Goal: Task Accomplishment & Management: Manage account settings

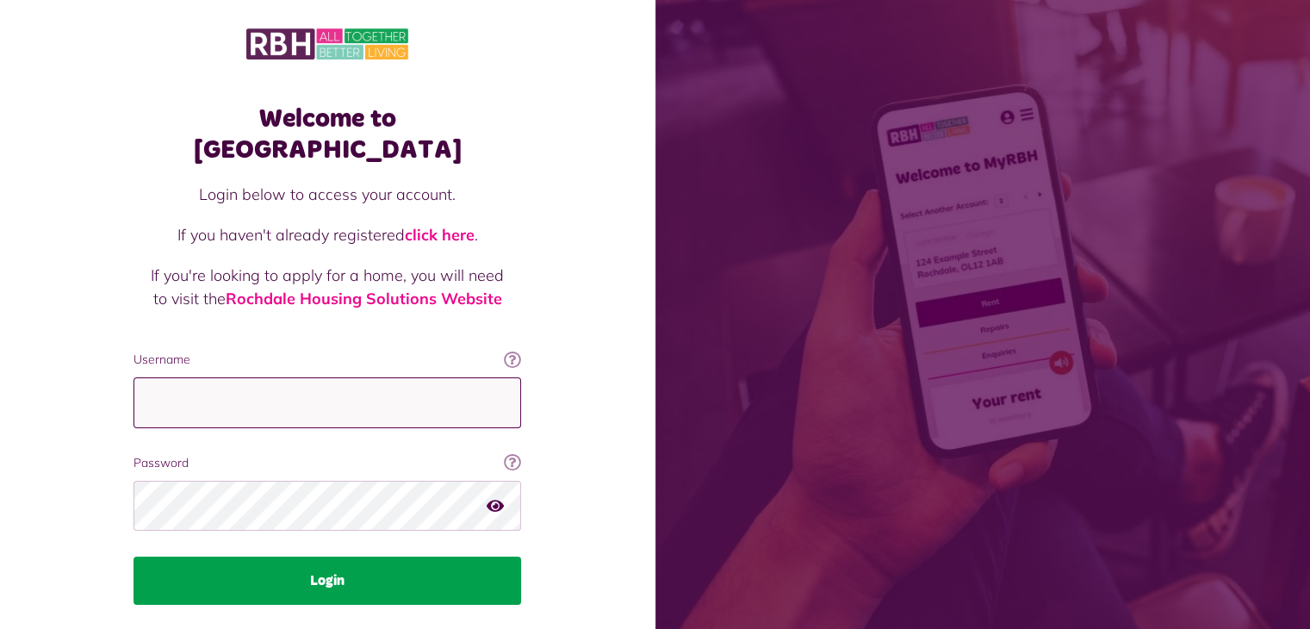
type input "**********"
click at [331, 556] on button "Login" at bounding box center [328, 580] width 388 height 48
click at [341, 556] on button "Login" at bounding box center [328, 580] width 388 height 48
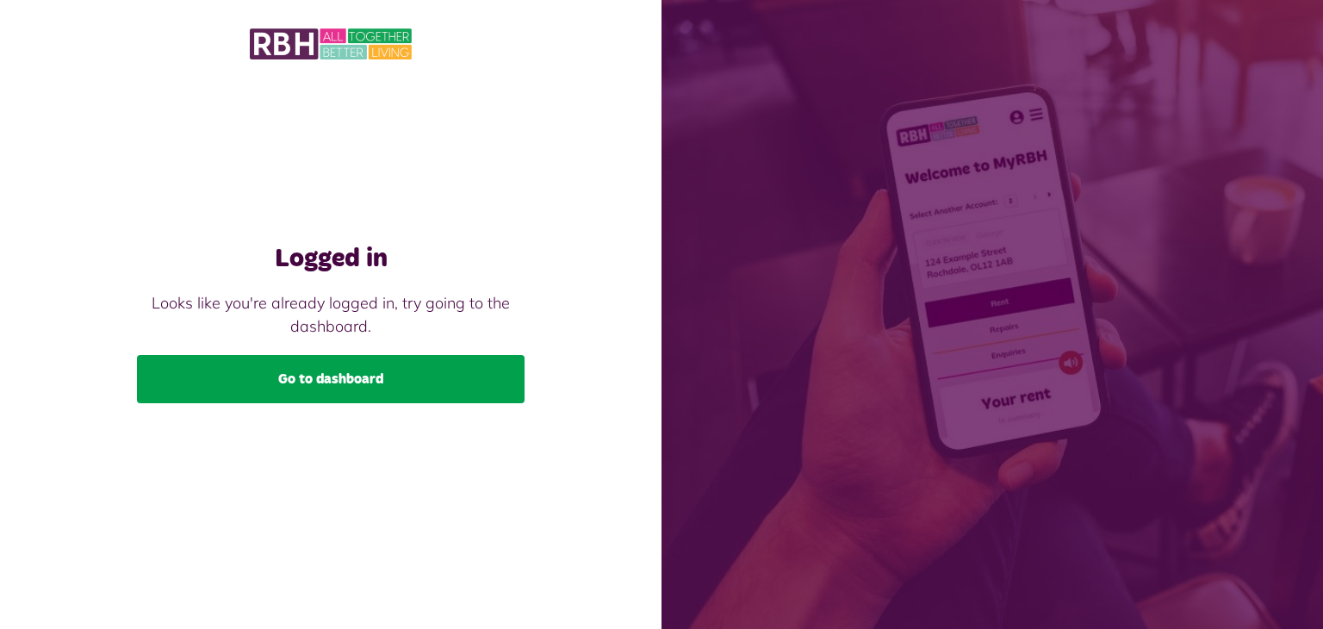
click at [344, 376] on link "Go to dashboard" at bounding box center [331, 379] width 388 height 48
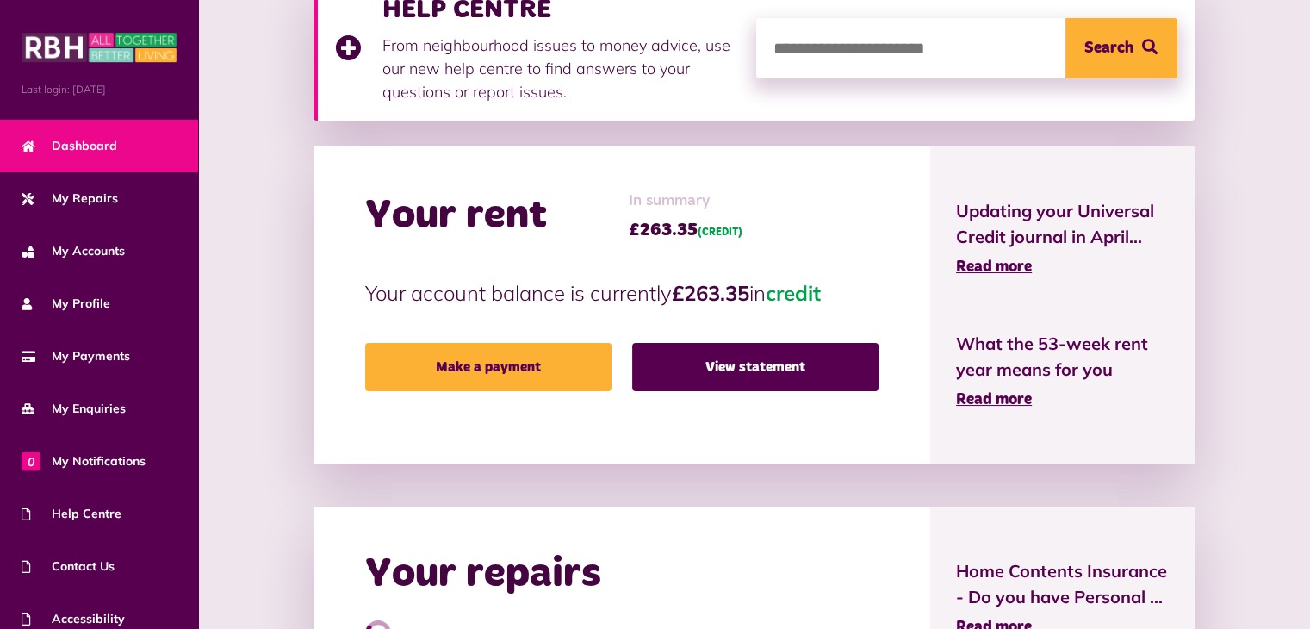
scroll to position [286, 0]
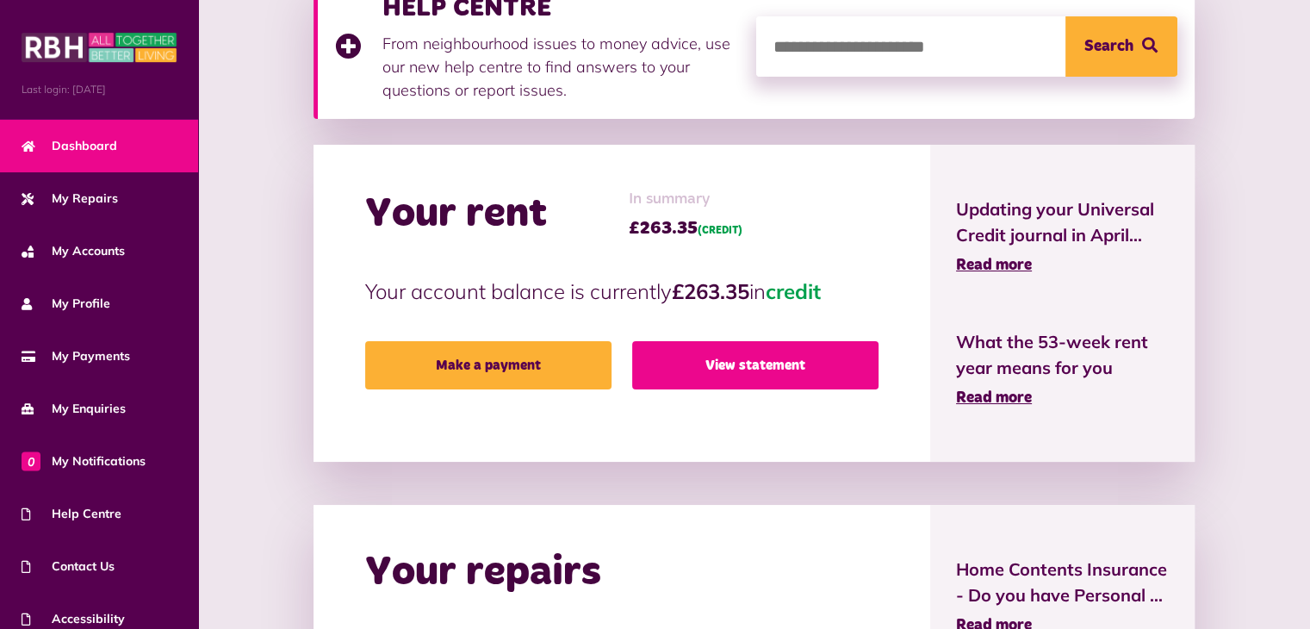
click at [765, 362] on link "View statement" at bounding box center [755, 365] width 246 height 48
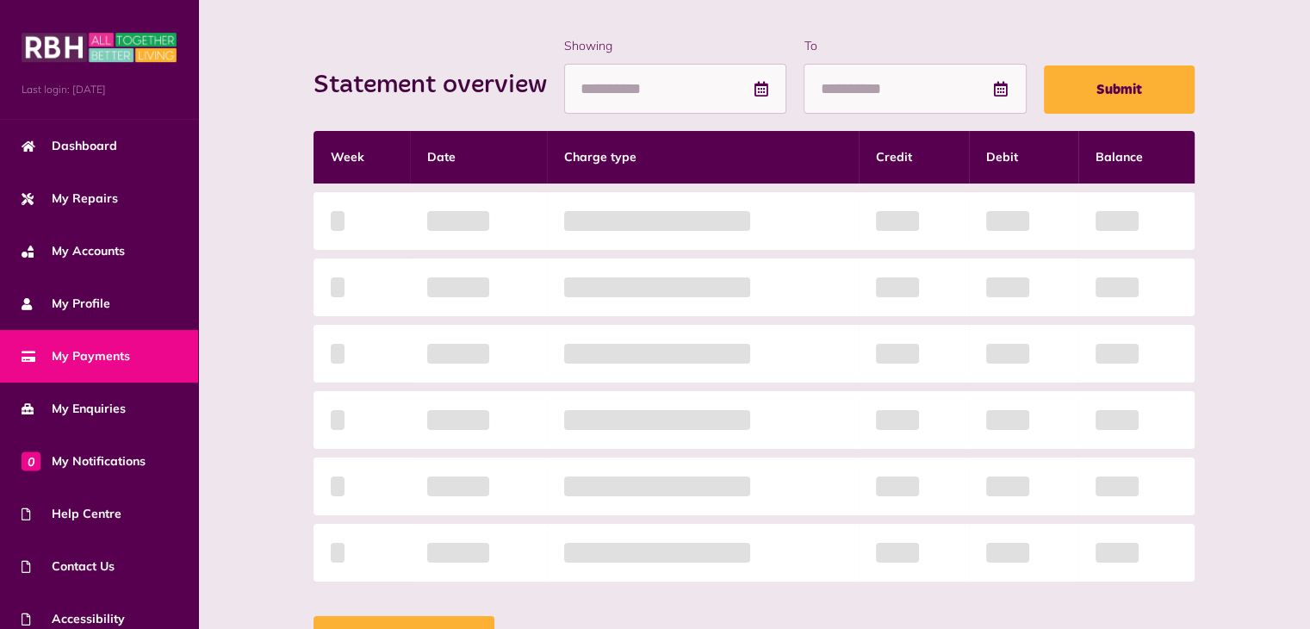
scroll to position [221, 0]
